Goal: Task Accomplishment & Management: Manage account settings

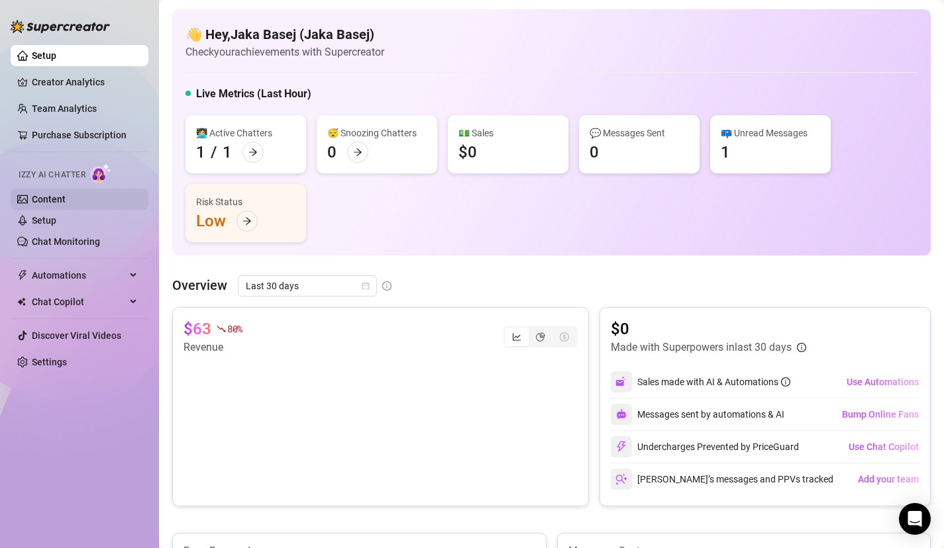
click at [32, 194] on link "Content" at bounding box center [49, 199] width 34 height 11
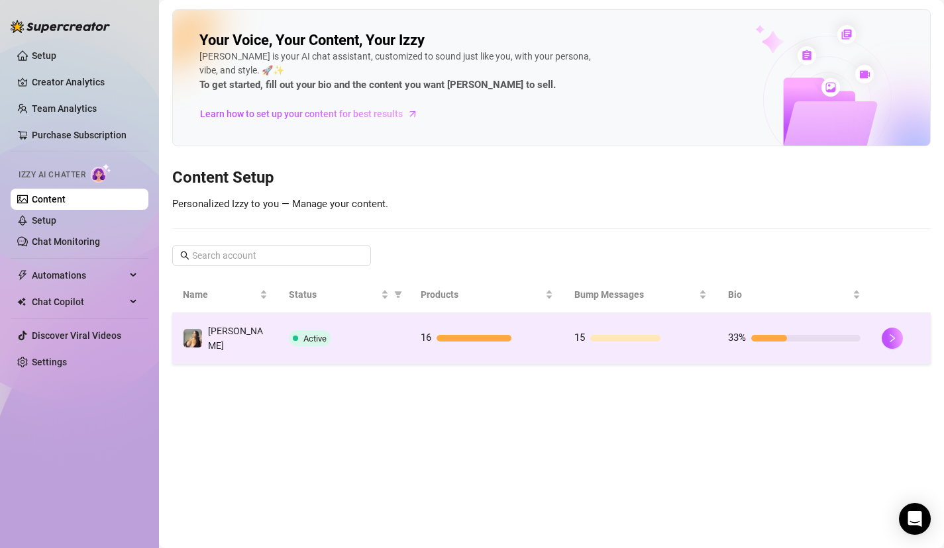
click at [252, 345] on td "Paula" at bounding box center [225, 338] width 106 height 51
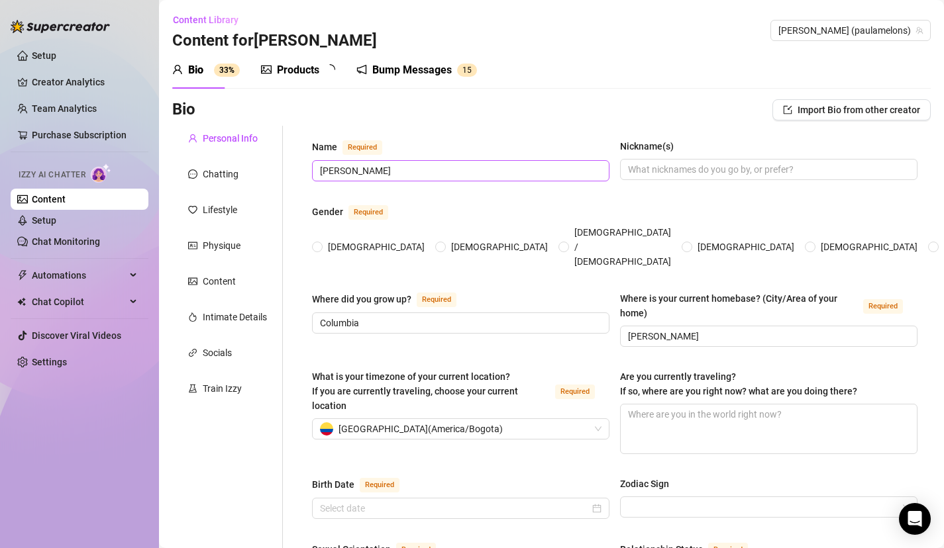
radio input "true"
type input "August 18th, 2003"
click at [56, 215] on link "Setup" at bounding box center [44, 220] width 25 height 11
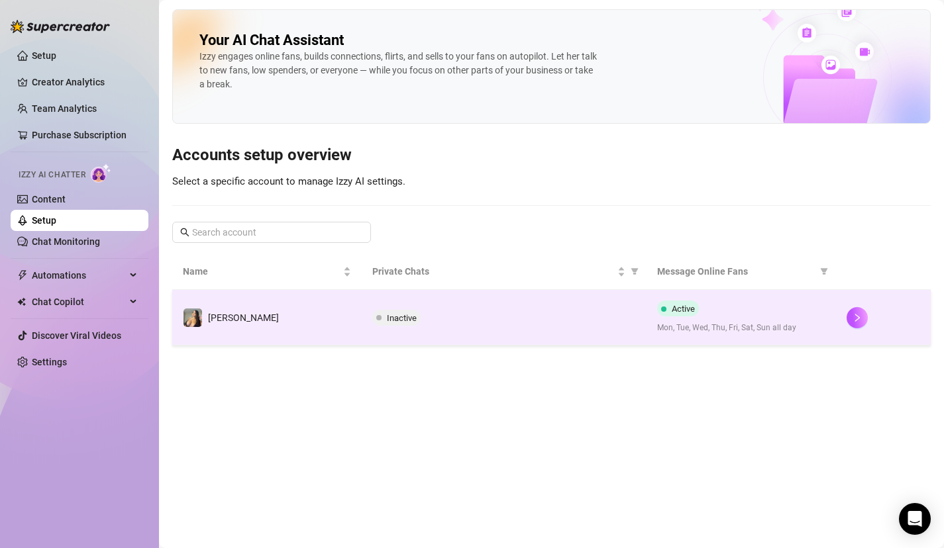
click at [490, 323] on div "Inactive" at bounding box center [503, 318] width 263 height 16
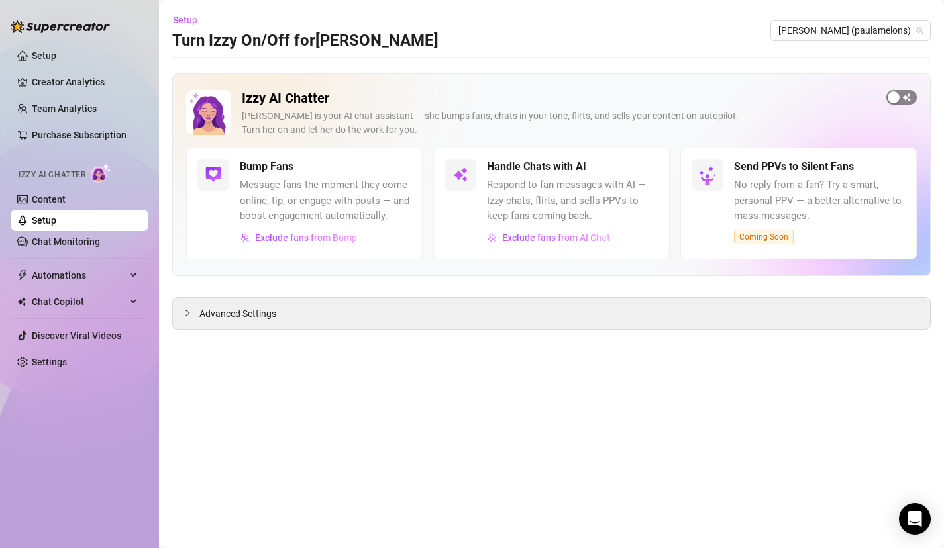
click at [909, 101] on span "button" at bounding box center [901, 97] width 30 height 15
click at [640, 166] on div "button" at bounding box center [636, 167] width 12 height 12
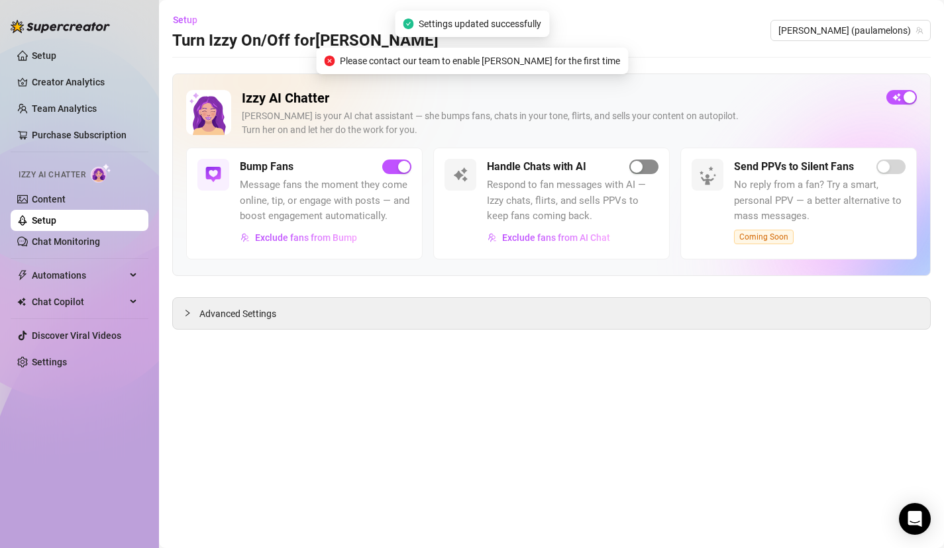
click at [638, 167] on div "button" at bounding box center [636, 167] width 12 height 12
click at [912, 518] on icon "Open Intercom Messenger" at bounding box center [914, 519] width 15 height 17
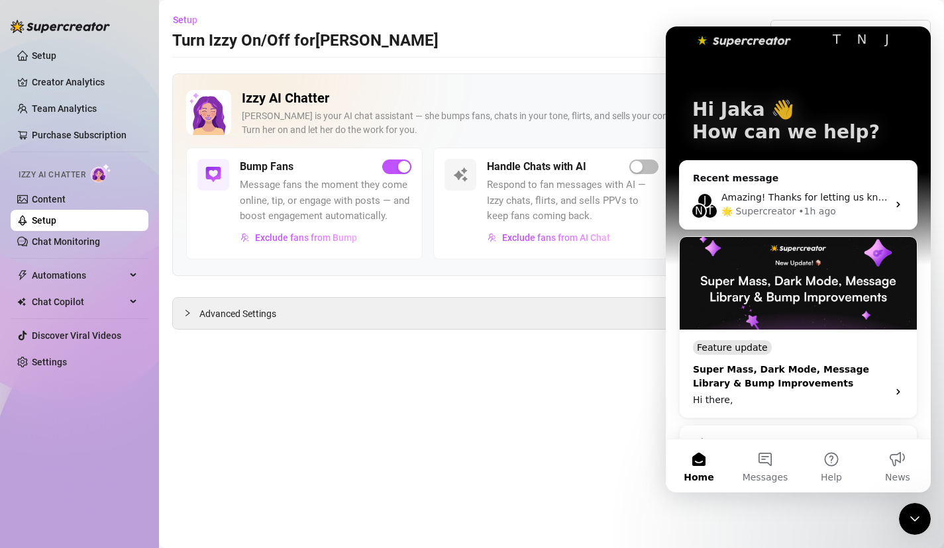
scroll to position [21, 0]
click at [818, 208] on div "• 1h ago" at bounding box center [817, 212] width 38 height 14
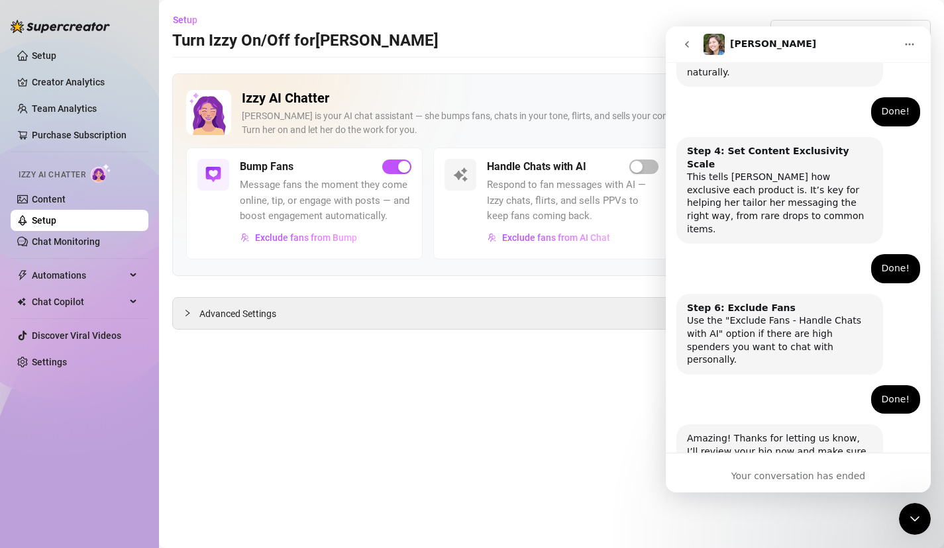
scroll to position [712, 0]
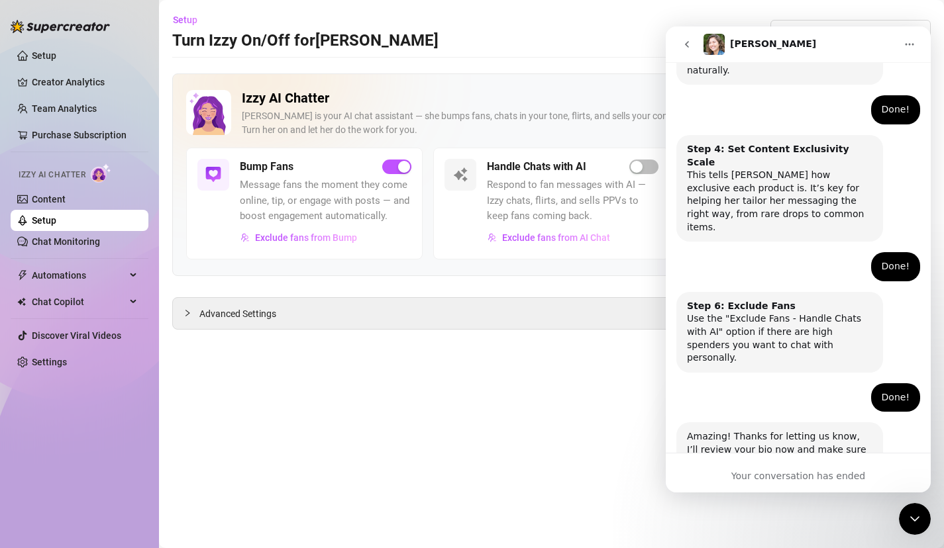
click at [303, 224] on div "Bump Fans Message fans the moment they come online, tip, or engage with posts —…" at bounding box center [326, 203] width 172 height 89
click at [344, 234] on span "Exclude fans from Bump" at bounding box center [306, 237] width 102 height 11
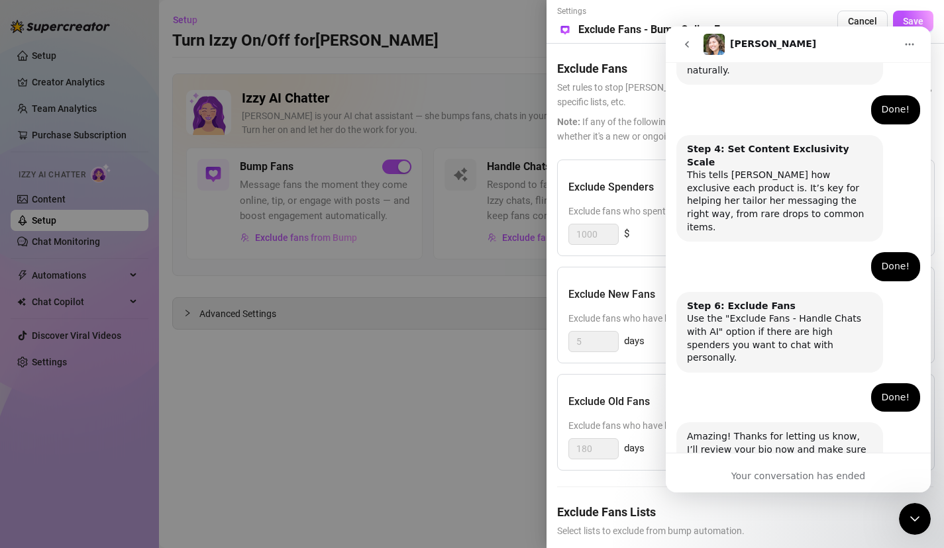
click at [682, 39] on icon "go back" at bounding box center [686, 44] width 11 height 11
